Goal: Task Accomplishment & Management: Manage account settings

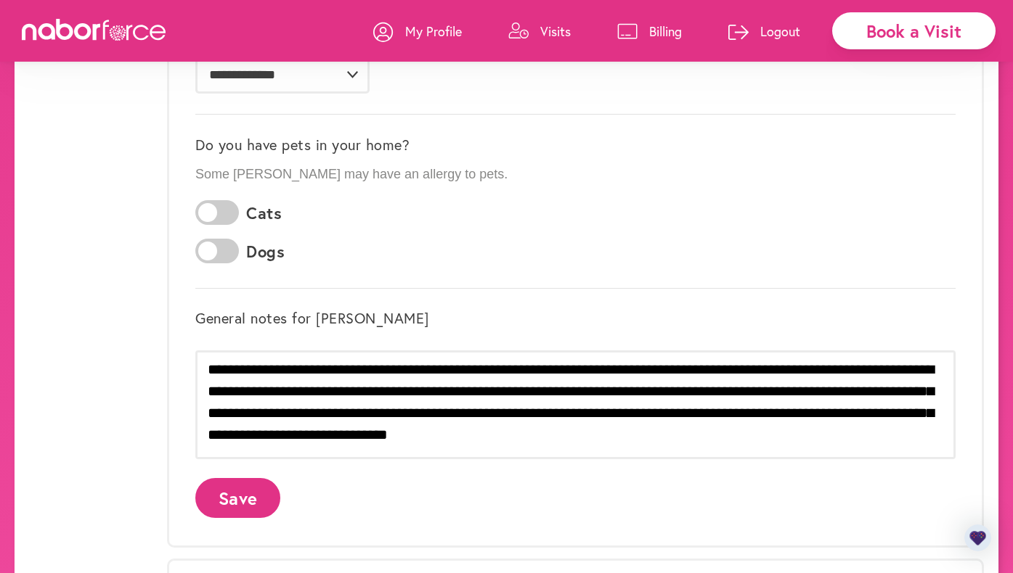
scroll to position [363, 0]
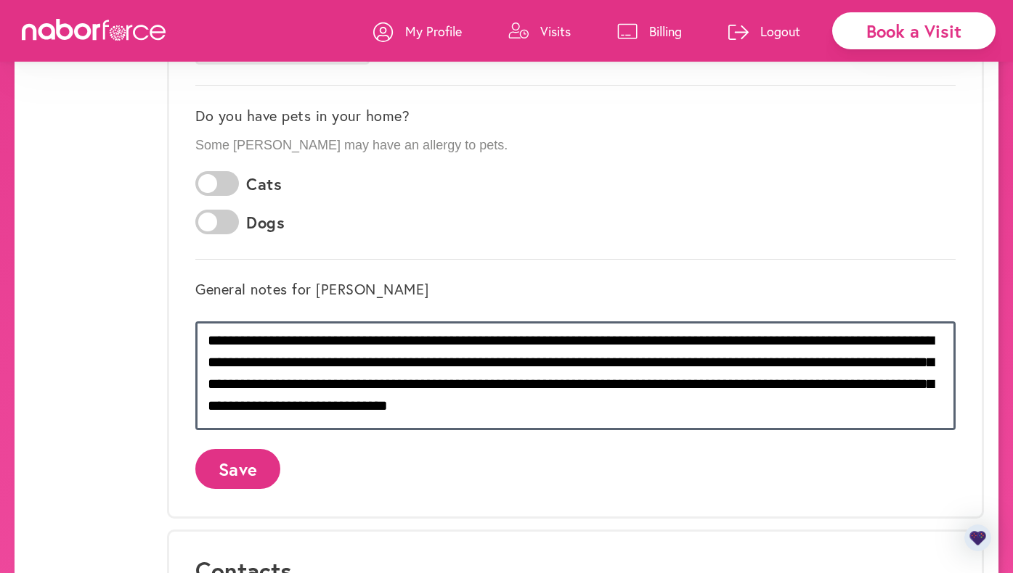
click at [632, 337] on textarea "**********" at bounding box center [575, 376] width 760 height 109
type textarea "**********"
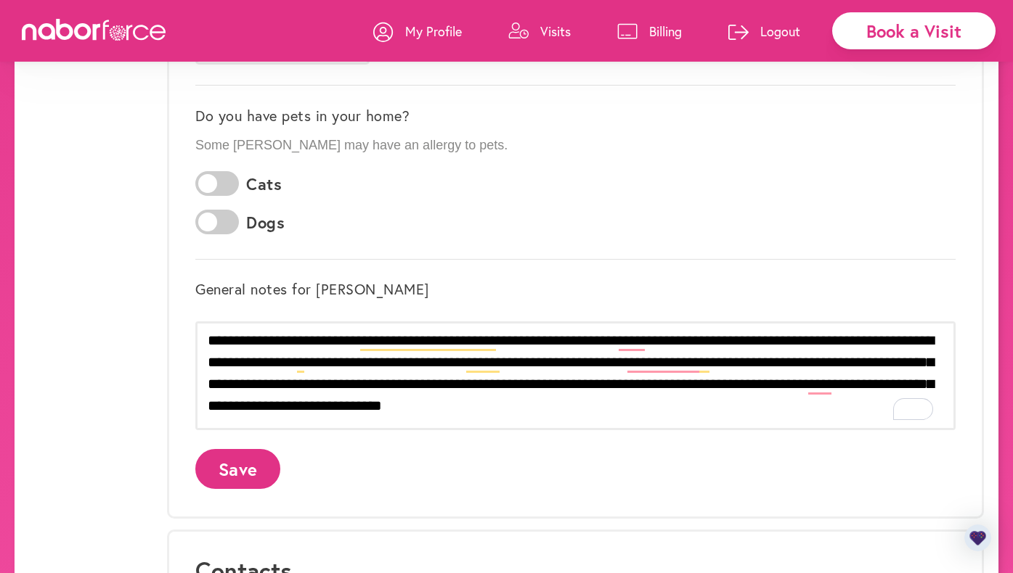
click at [240, 461] on button "Save" at bounding box center [237, 469] width 85 height 40
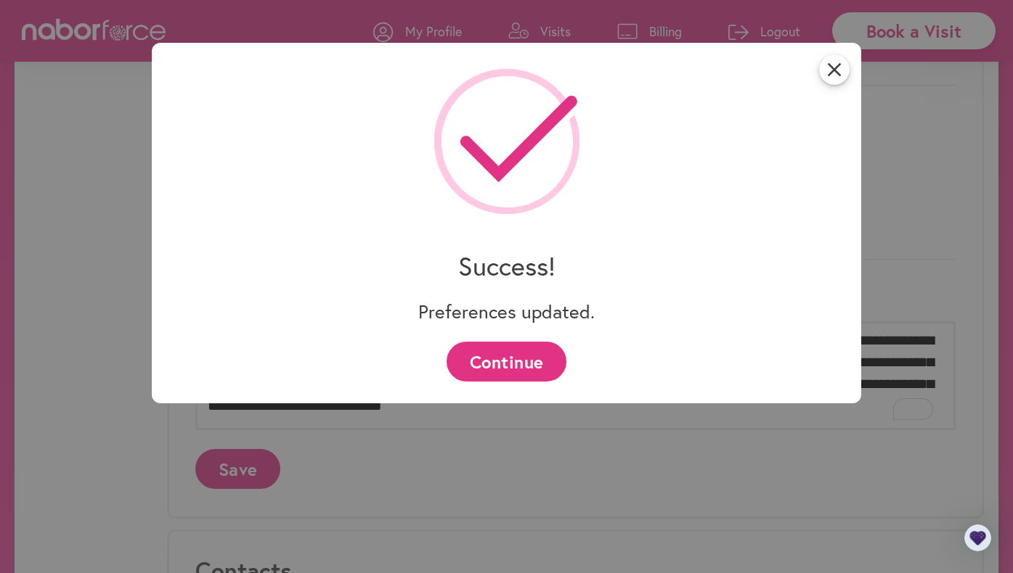
scroll to position [0, 0]
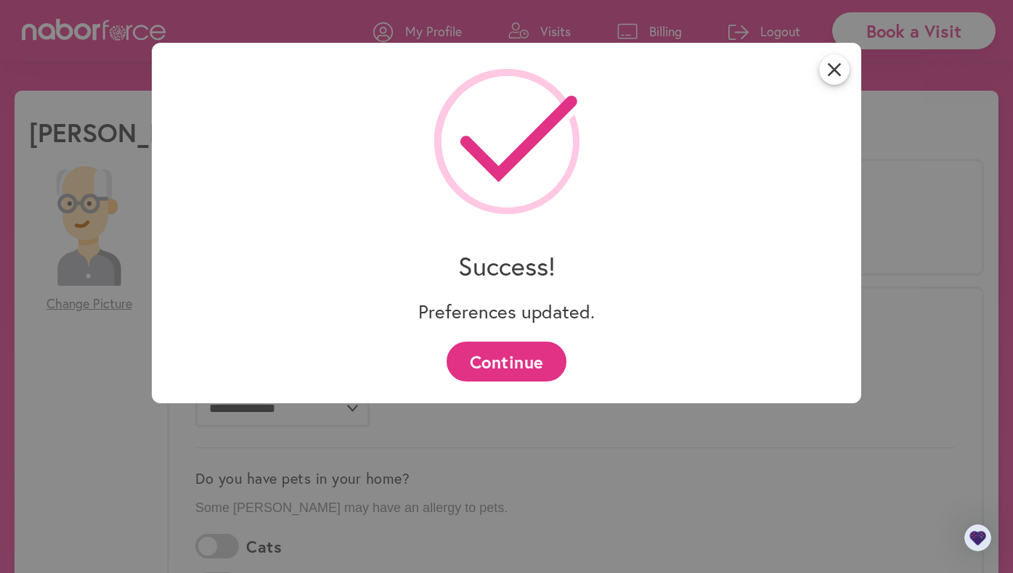
click at [532, 359] on button "Continue" at bounding box center [506, 362] width 120 height 40
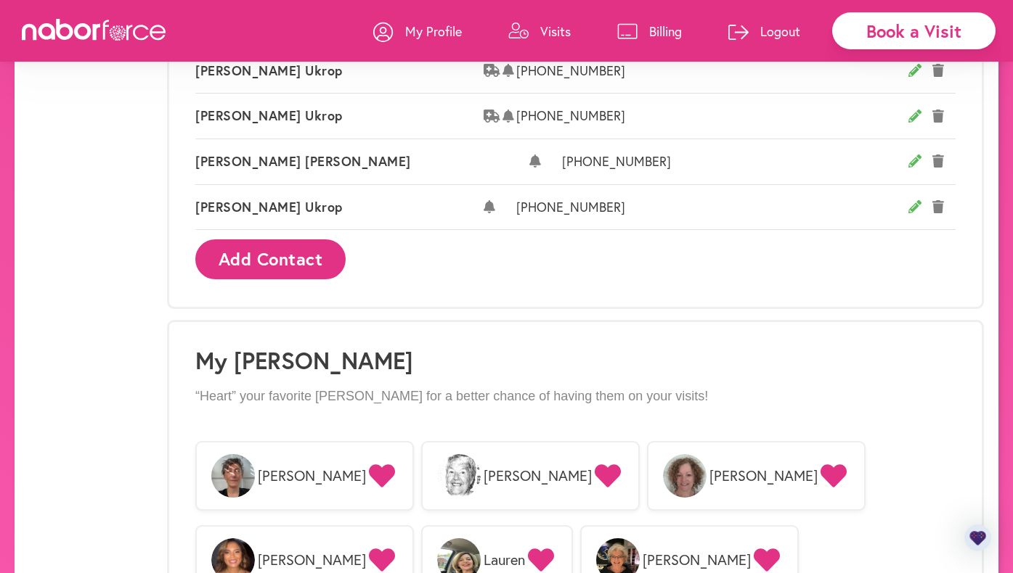
scroll to position [753, 0]
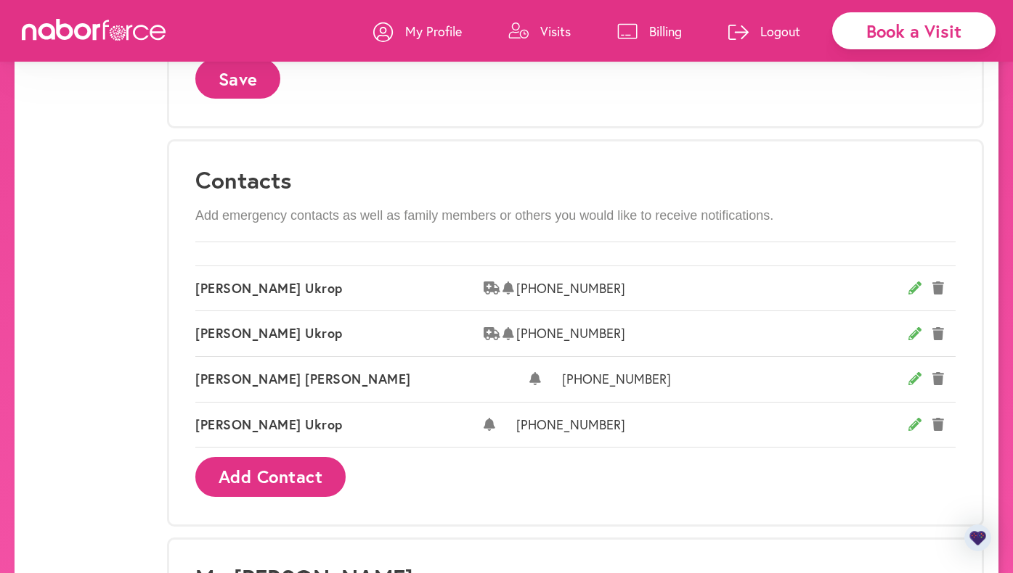
click at [563, 30] on p "Visits" at bounding box center [555, 31] width 30 height 17
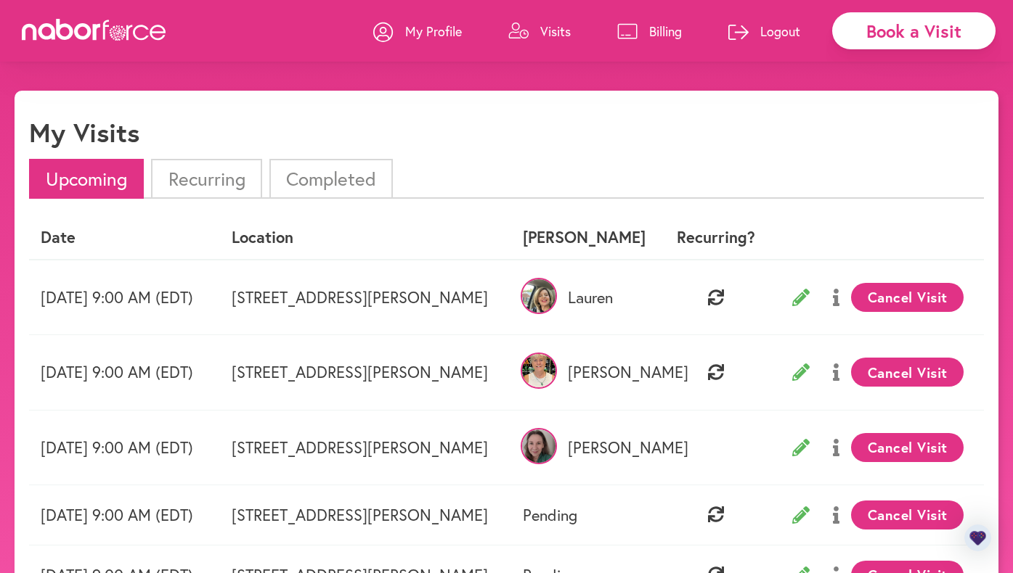
click at [330, 179] on li "Completed" at bounding box center [330, 179] width 123 height 40
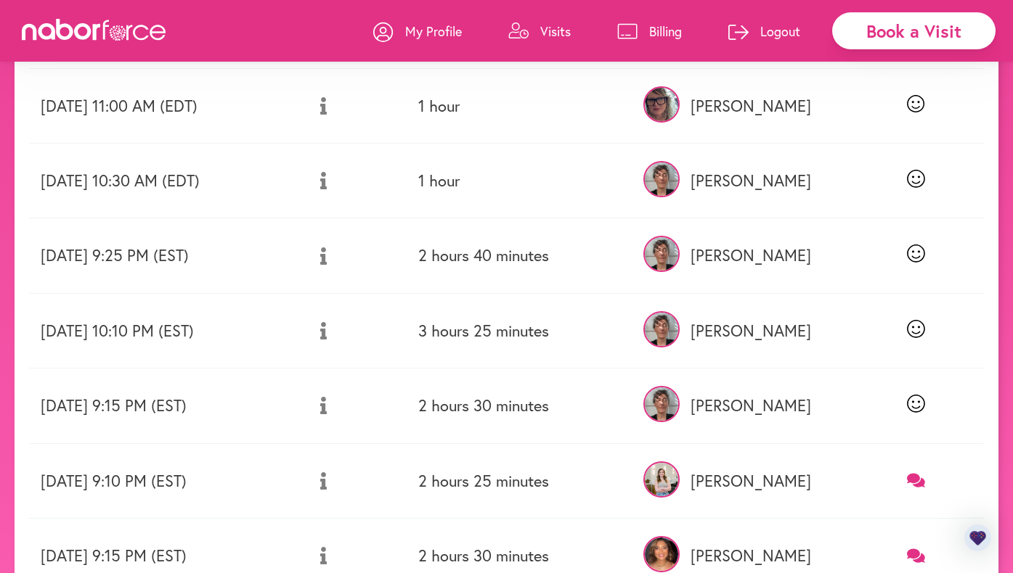
scroll to position [197, 0]
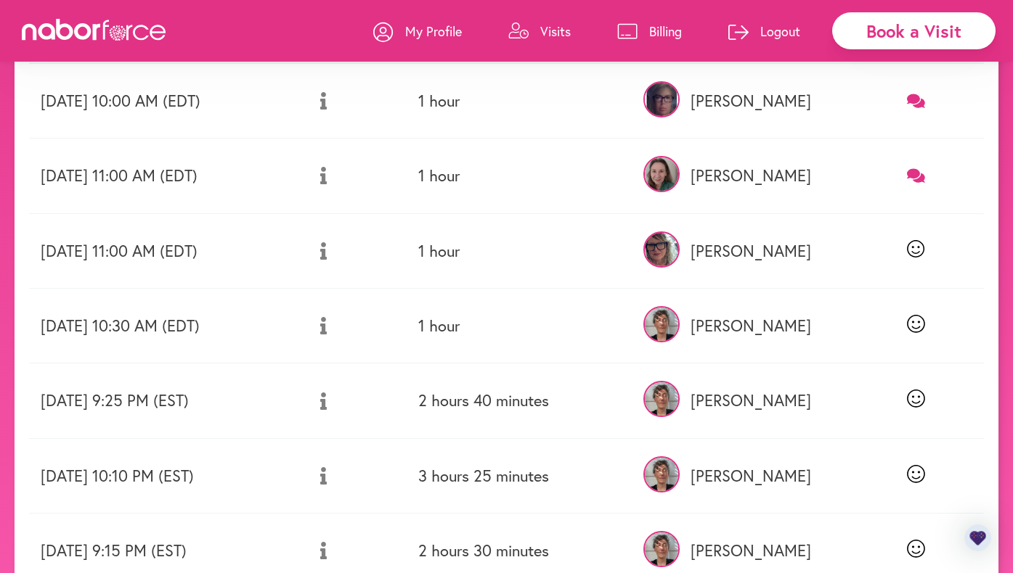
click at [679, 249] on img at bounding box center [661, 250] width 36 height 36
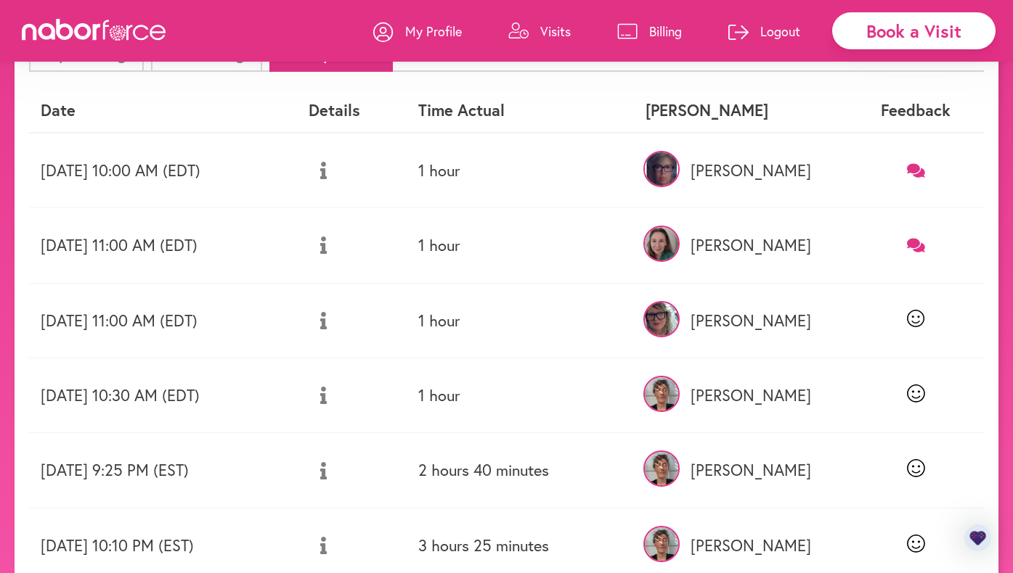
scroll to position [124, 0]
